Goal: Communication & Community: Answer question/provide support

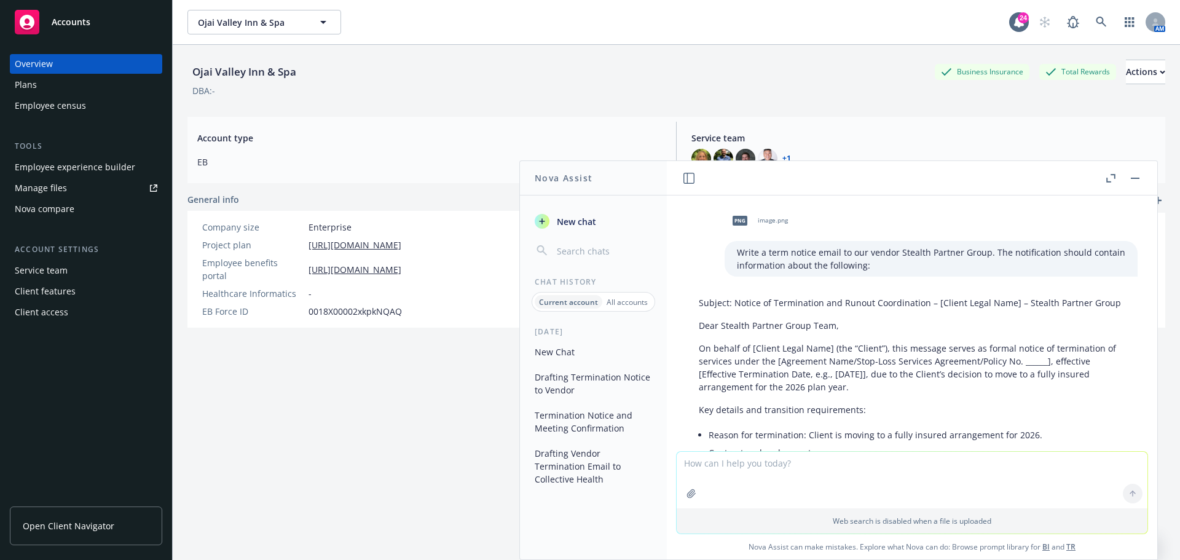
scroll to position [676, 0]
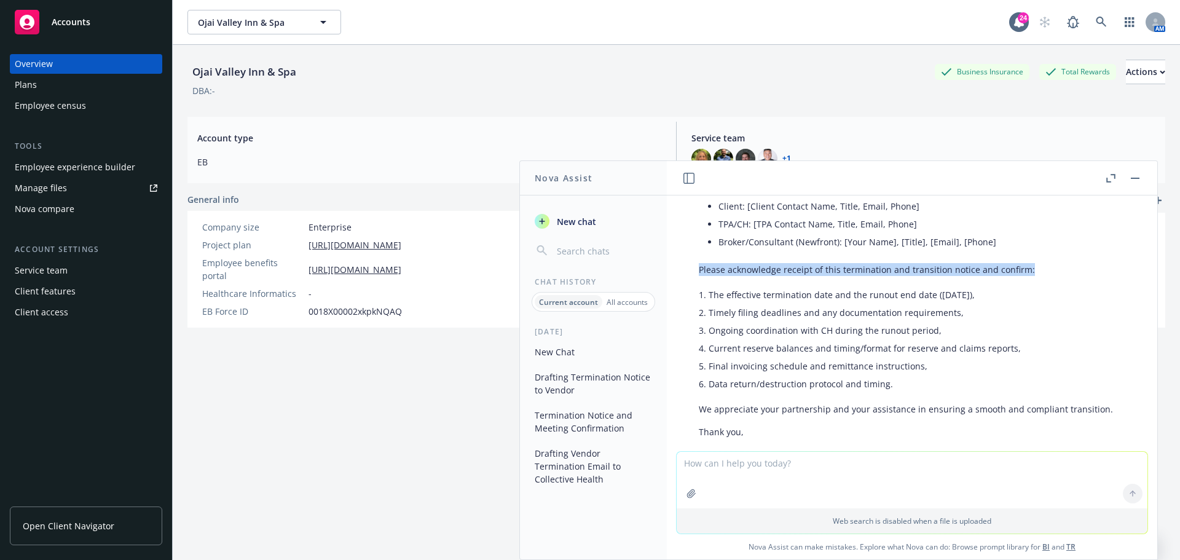
drag, startPoint x: 595, startPoint y: 222, endPoint x: 601, endPoint y: 236, distance: 15.4
click at [595, 222] on span "New chat" at bounding box center [575, 221] width 42 height 13
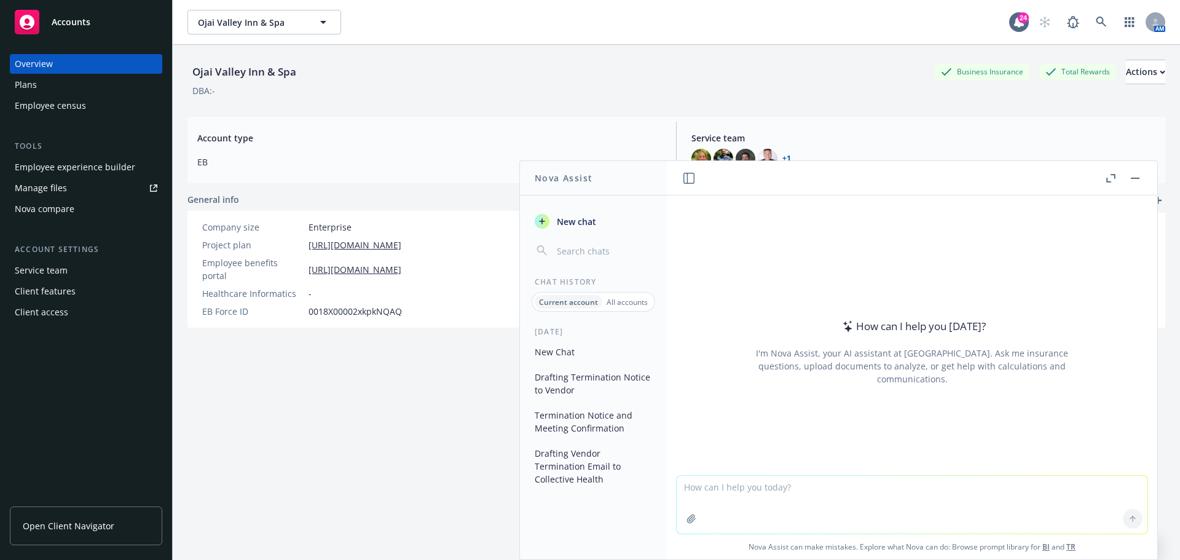
click at [712, 492] on textarea at bounding box center [912, 505] width 471 height 58
type textarea "Write and email response back to our client [PERSON_NAME] that incorporates the…"
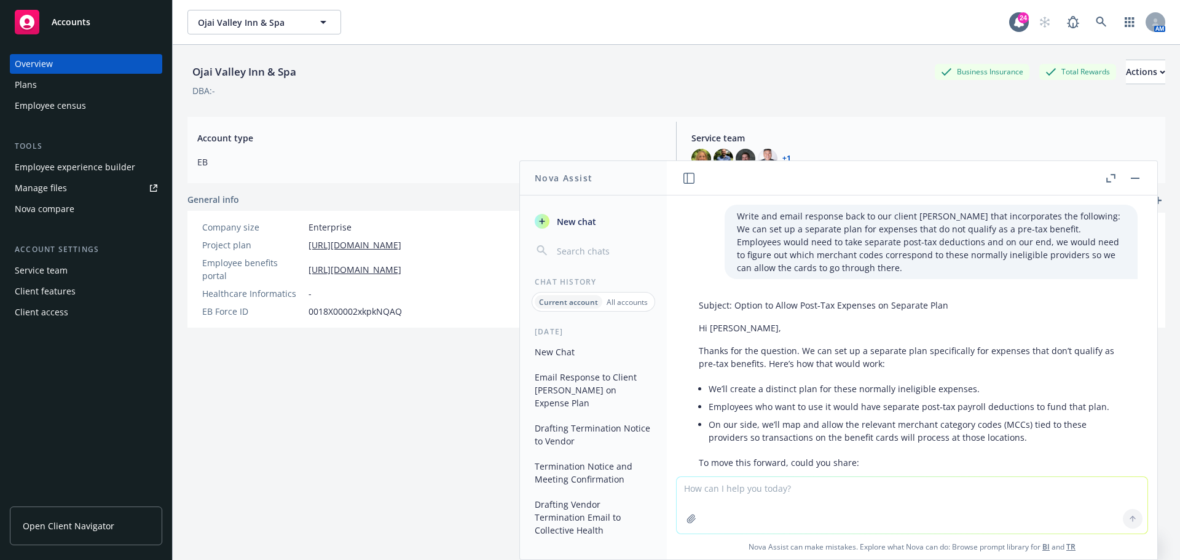
scroll to position [0, 0]
click at [751, 266] on p "Write and email response back to our client [PERSON_NAME] that incorporates the…" at bounding box center [931, 242] width 388 height 65
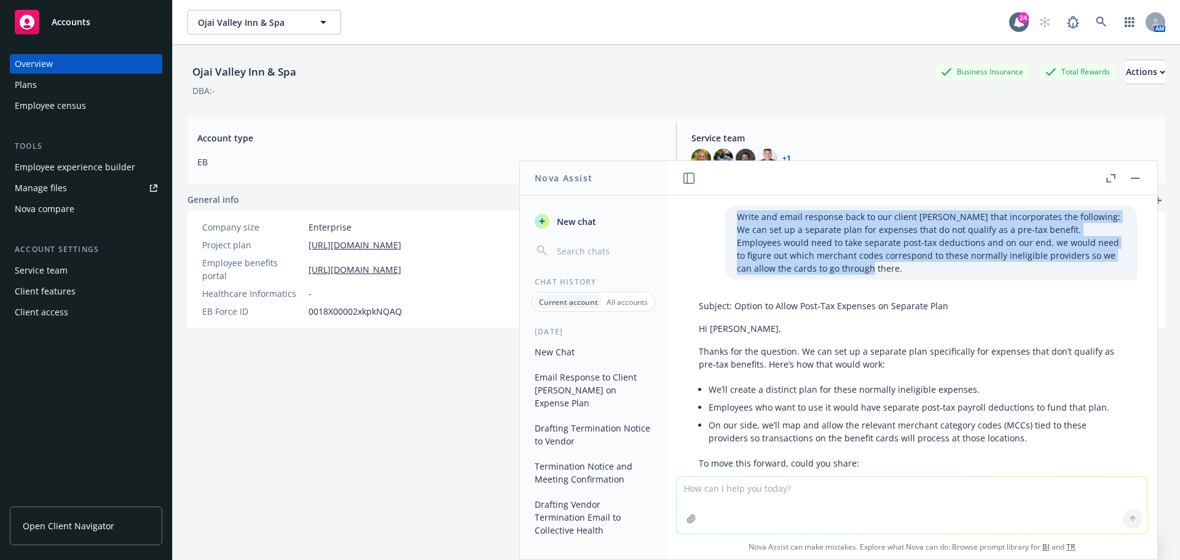
drag, startPoint x: 744, startPoint y: 267, endPoint x: 717, endPoint y: 212, distance: 61.3
click at [725, 212] on div "Write and email response back to our client [PERSON_NAME] that incorporates the…" at bounding box center [931, 242] width 413 height 74
copy p "Write and email response back to our client [PERSON_NAME] that incorporates the…"
click at [580, 215] on span "New chat" at bounding box center [575, 221] width 42 height 13
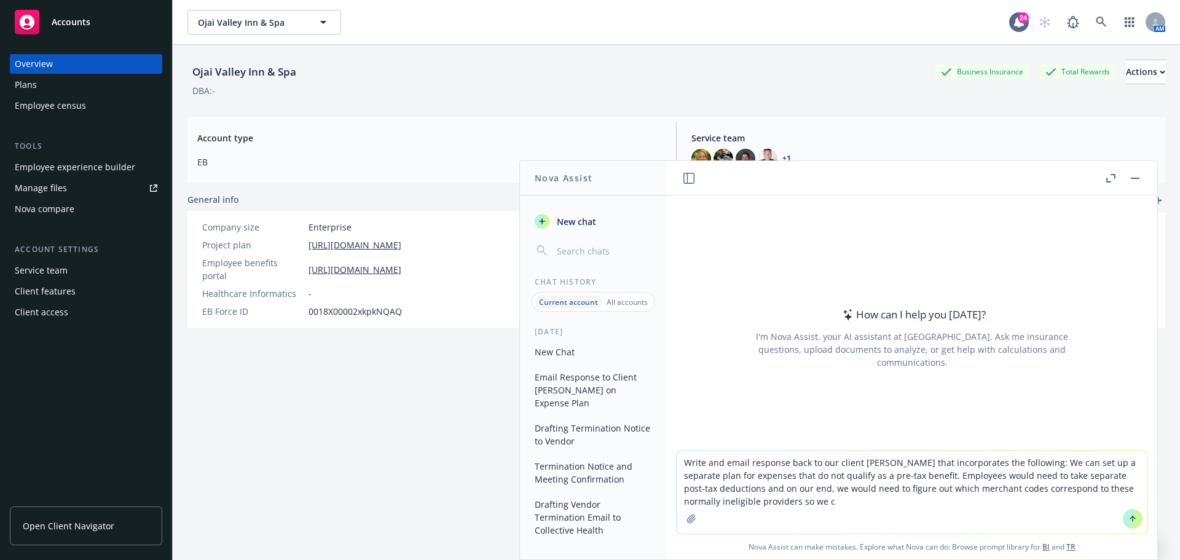
click at [1011, 465] on textarea "Write and email response back to our client [PERSON_NAME] that incorporates the…" at bounding box center [912, 492] width 471 height 82
drag, startPoint x: 790, startPoint y: 503, endPoint x: 911, endPoint y: 476, distance: 123.9
click at [911, 476] on textarea "Write and email response back to our client [PERSON_NAME] that incorporates the…" at bounding box center [912, 492] width 471 height 82
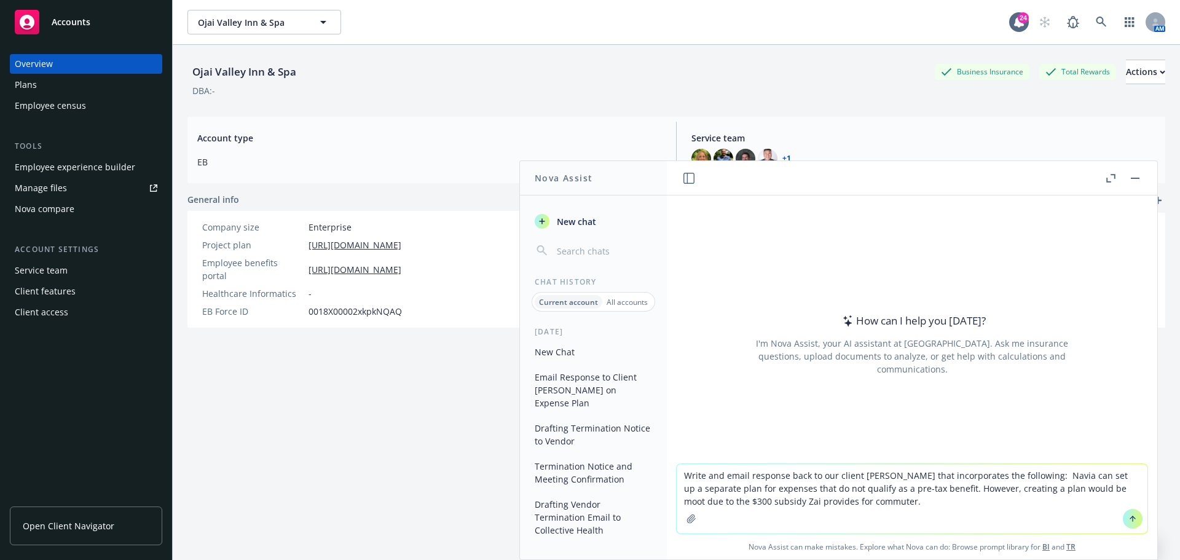
click at [853, 505] on textarea "Write and email response back to our client [PERSON_NAME] that incorporates the…" at bounding box center [912, 498] width 471 height 69
drag, startPoint x: 847, startPoint y: 503, endPoint x: 1013, endPoint y: 477, distance: 168.0
click at [1013, 477] on textarea "Write and email response back to our client [PERSON_NAME] that incorporates the…" at bounding box center [912, 498] width 471 height 69
click at [910, 507] on textarea "Write and email response back to our client [PERSON_NAME] that incorporates the…" at bounding box center [912, 498] width 471 height 69
drag, startPoint x: 877, startPoint y: 508, endPoint x: 1012, endPoint y: 480, distance: 138.2
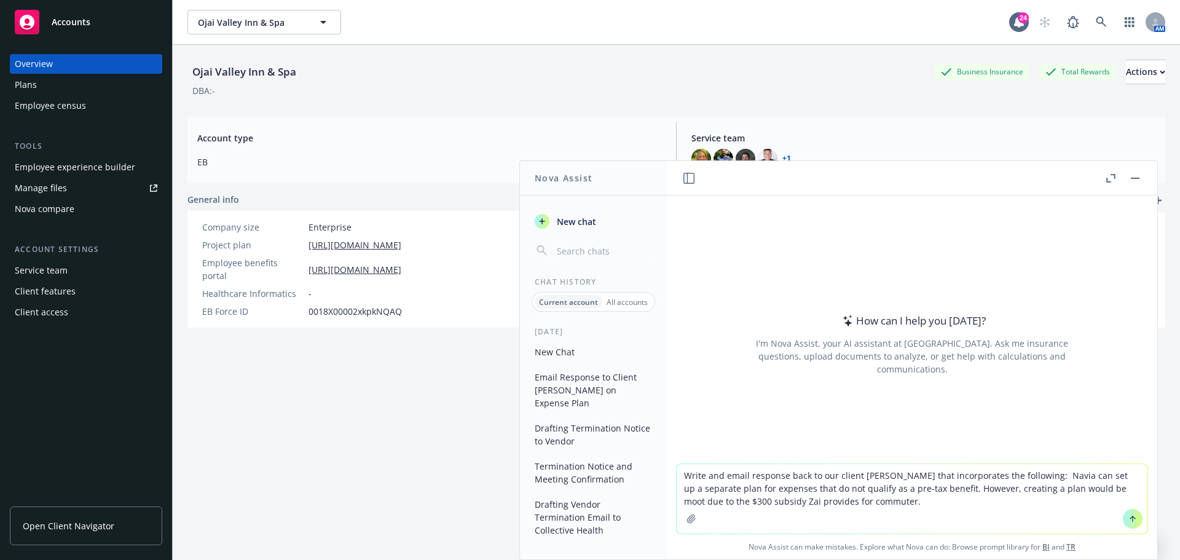
click at [1012, 480] on textarea "Write and email response back to our client [PERSON_NAME] that incorporates the…" at bounding box center [912, 498] width 471 height 69
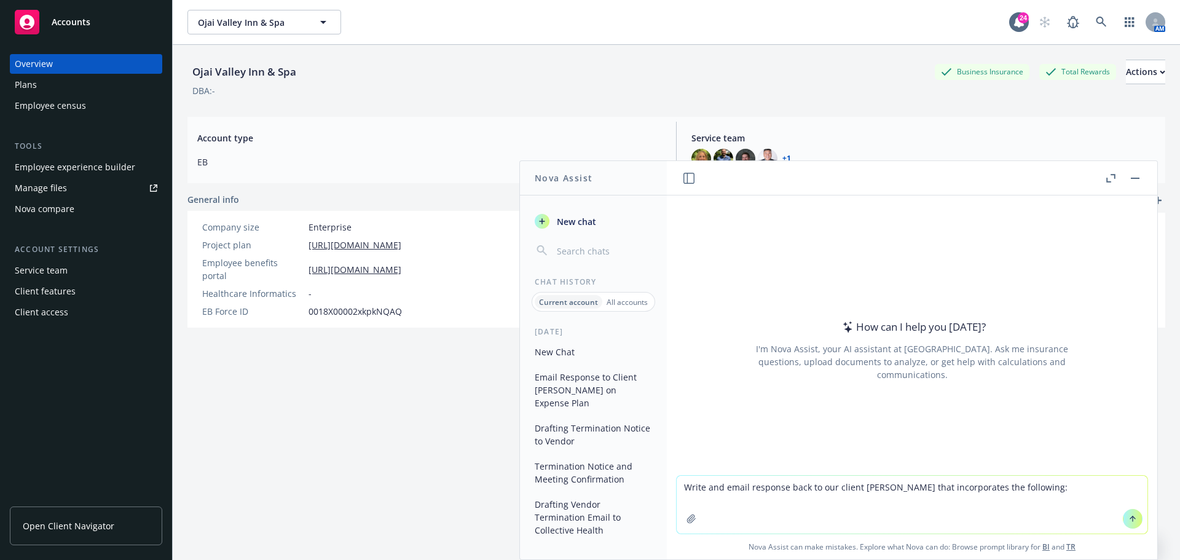
click at [1022, 487] on textarea "Write and email response back to our client [PERSON_NAME] that incorporates the…" at bounding box center [912, 505] width 471 height 58
paste textarea "Also, the $300 employer contribution cannot be used for the electric bikes, as …"
type textarea "Write and email response back to our client [PERSON_NAME] that incorporates the…"
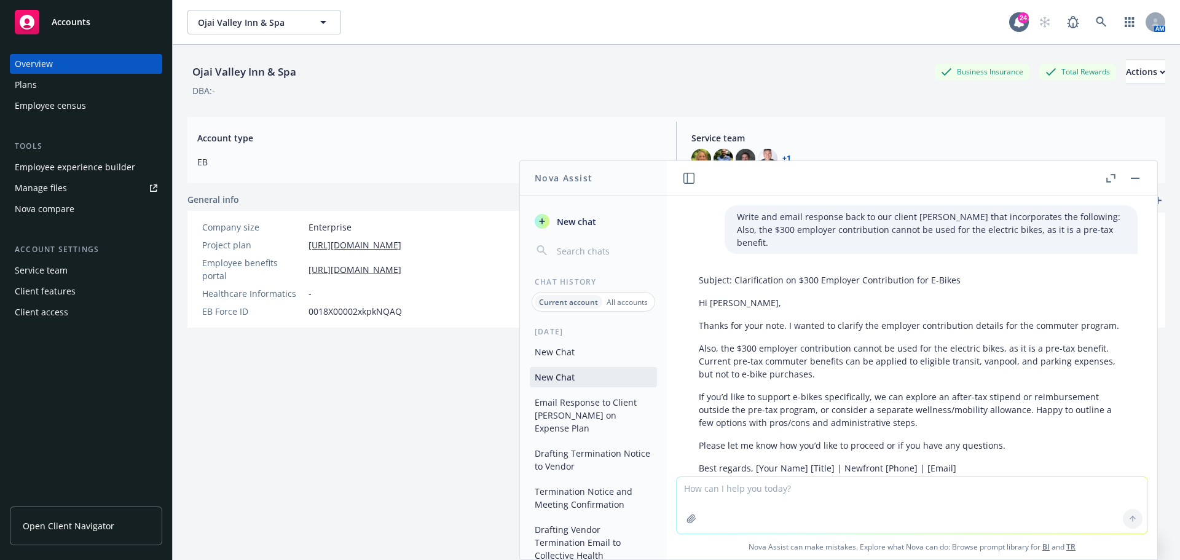
scroll to position [90, 0]
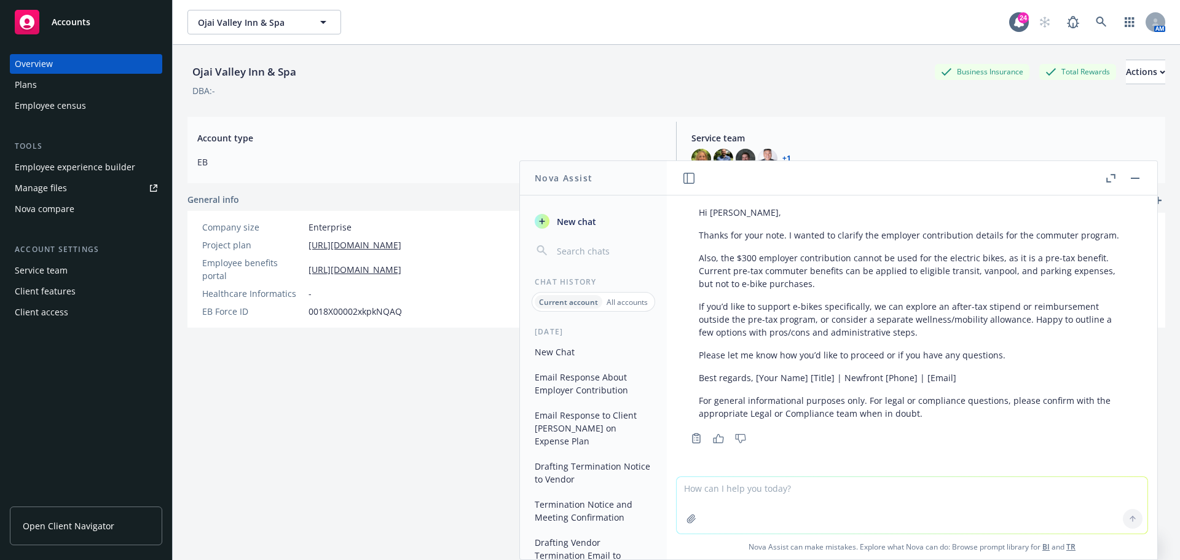
drag, startPoint x: 710, startPoint y: 217, endPoint x: 705, endPoint y: 210, distance: 8.4
click at [710, 229] on p "Thanks for your note. I wanted to clarify the employer contribution details for…" at bounding box center [912, 235] width 427 height 13
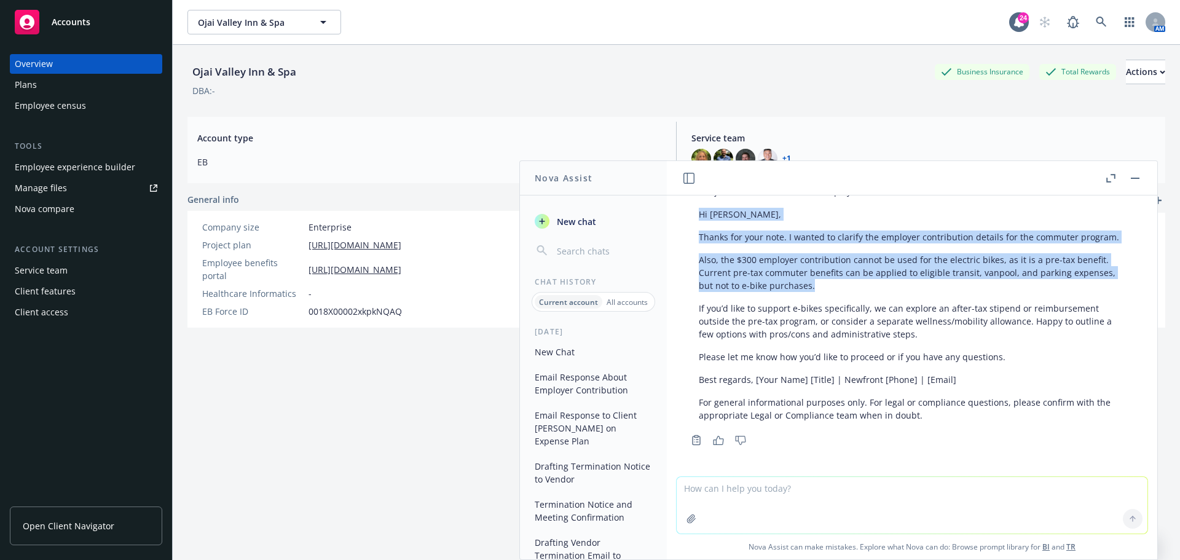
drag, startPoint x: 696, startPoint y: 200, endPoint x: 829, endPoint y: 292, distance: 161.1
click at [829, 292] on div "Subject: Clarification on $300 Employer Contribution for E-Bikes Hi [PERSON_NAM…" at bounding box center [912, 303] width 451 height 246
copy div "Hi [PERSON_NAME], Thanks for your note. I wanted to clarify the employer contri…"
